Goal: Entertainment & Leisure: Consume media (video, audio)

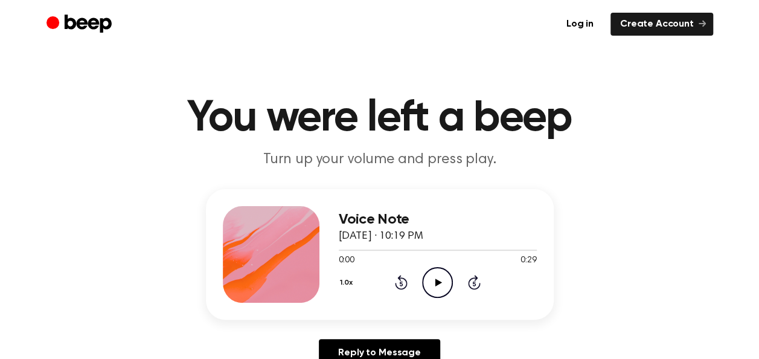
click at [431, 283] on icon "Play Audio" at bounding box center [437, 282] width 31 height 31
click at [448, 286] on icon "Pause Audio" at bounding box center [437, 282] width 31 height 31
click at [420, 250] on div at bounding box center [438, 250] width 198 height 10
click at [440, 285] on icon "Play Audio" at bounding box center [437, 282] width 31 height 31
click at [413, 253] on div at bounding box center [438, 250] width 198 height 10
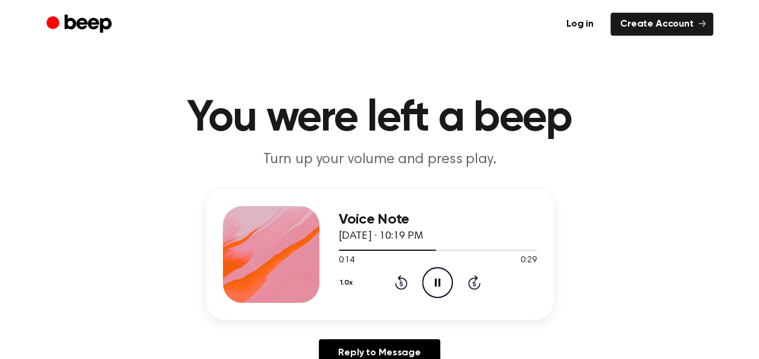
click at [430, 274] on icon "Pause Audio" at bounding box center [437, 282] width 31 height 31
click at [434, 276] on icon "Play Audio" at bounding box center [437, 282] width 31 height 31
click at [434, 275] on icon "Pause Audio" at bounding box center [437, 282] width 31 height 31
click at [440, 274] on icon "Play Audio" at bounding box center [437, 282] width 31 height 31
click at [448, 248] on div at bounding box center [438, 250] width 198 height 10
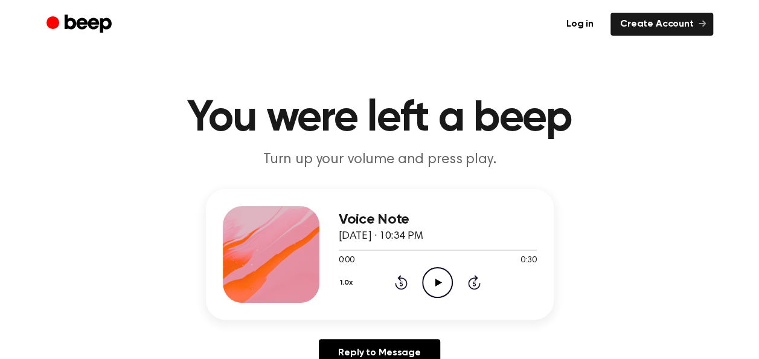
click at [451, 282] on icon "Play Audio" at bounding box center [437, 282] width 31 height 31
click at [446, 279] on icon "Play Audio" at bounding box center [437, 282] width 31 height 31
click at [438, 283] on icon "Pause Audio" at bounding box center [437, 282] width 31 height 31
click at [433, 277] on icon "Play Audio" at bounding box center [437, 282] width 31 height 31
click at [431, 281] on icon "Play Audio" at bounding box center [437, 282] width 31 height 31
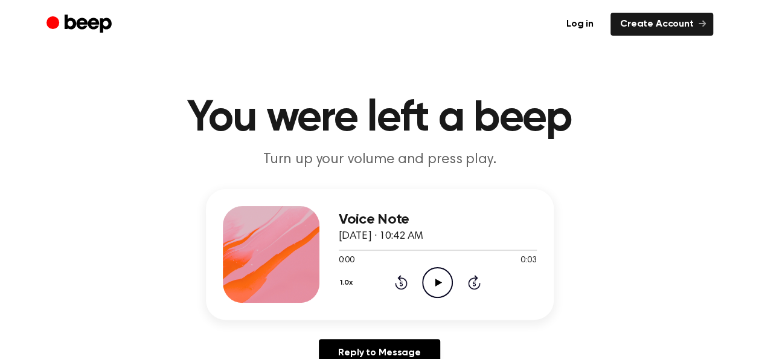
click at [440, 284] on icon "Play Audio" at bounding box center [437, 282] width 31 height 31
click at [431, 286] on icon "Play Audio" at bounding box center [437, 282] width 31 height 31
click at [437, 283] on icon at bounding box center [439, 282] width 7 height 8
click at [426, 273] on circle at bounding box center [438, 283] width 30 height 30
click at [439, 275] on icon "Play Audio" at bounding box center [437, 282] width 31 height 31
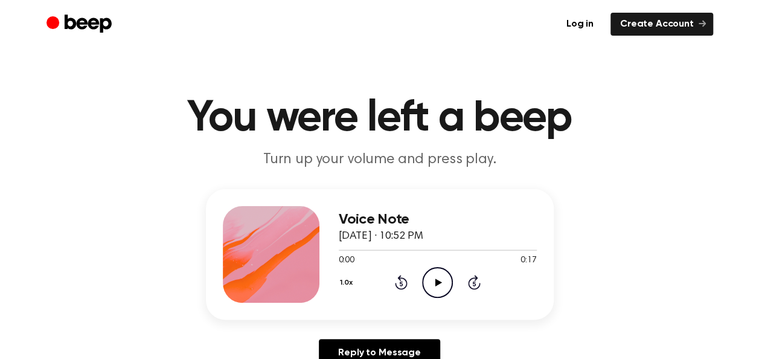
click at [437, 279] on icon at bounding box center [439, 282] width 7 height 8
click at [431, 285] on icon "Play Audio" at bounding box center [437, 282] width 31 height 31
click at [439, 272] on icon "Play Audio" at bounding box center [437, 282] width 31 height 31
click at [436, 285] on icon at bounding box center [439, 282] width 7 height 8
click at [426, 253] on div at bounding box center [438, 250] width 198 height 10
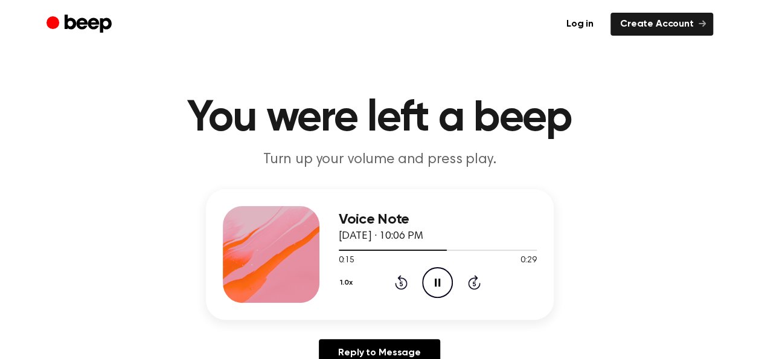
click at [434, 290] on icon "Pause Audio" at bounding box center [437, 282] width 31 height 31
click at [433, 271] on icon "Play Audio" at bounding box center [437, 282] width 31 height 31
click at [437, 273] on icon "Play Audio" at bounding box center [437, 282] width 31 height 31
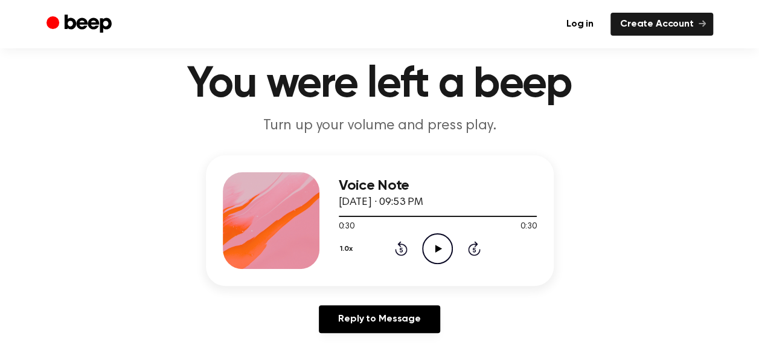
scroll to position [62, 0]
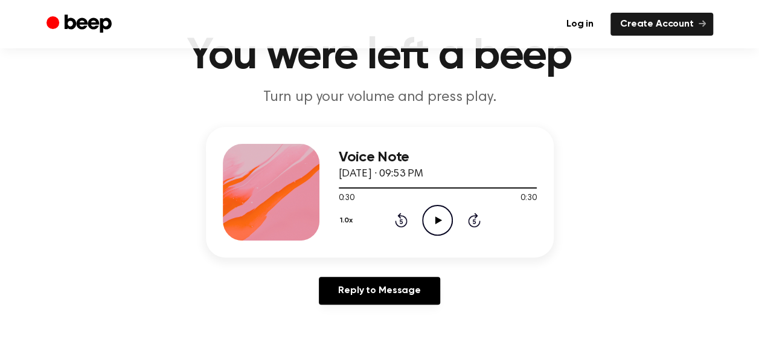
click at [436, 221] on icon at bounding box center [439, 220] width 7 height 8
